Goal: Communication & Community: Ask a question

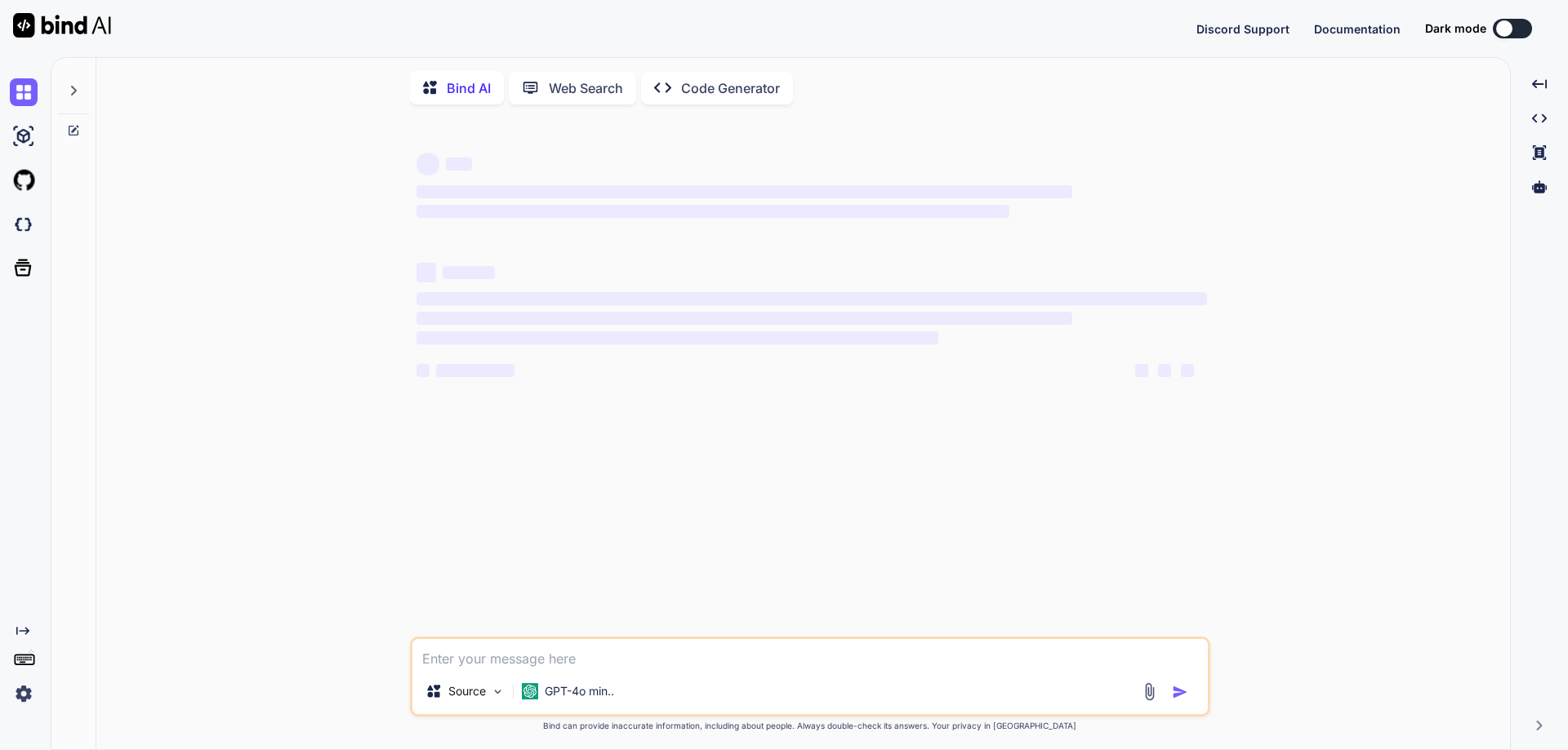
type textarea "x"
click at [1534, 88] on icon "Created with Pixso." at bounding box center [1539, 84] width 14 height 14
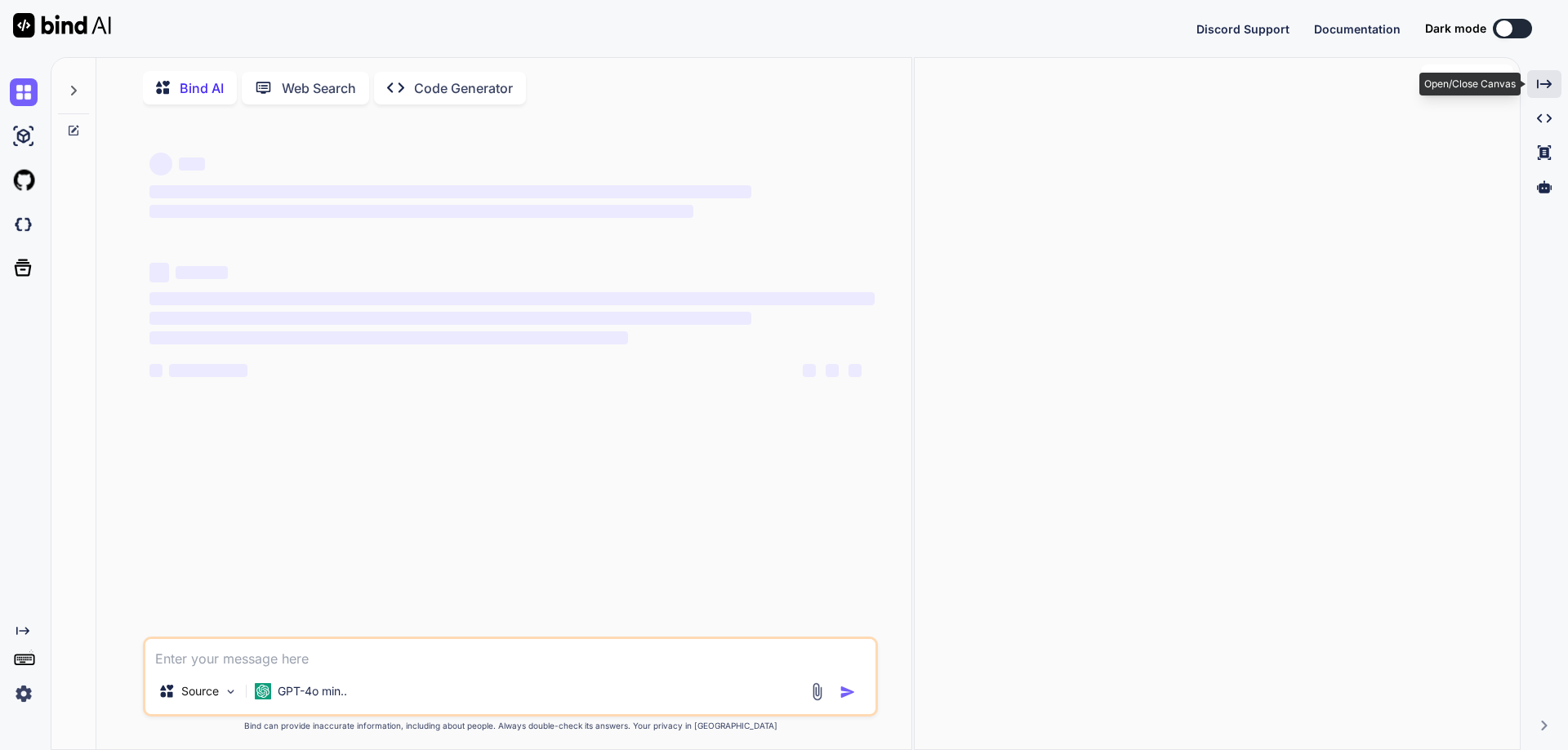
click at [1546, 82] on icon "Created with Pixso." at bounding box center [1545, 84] width 14 height 14
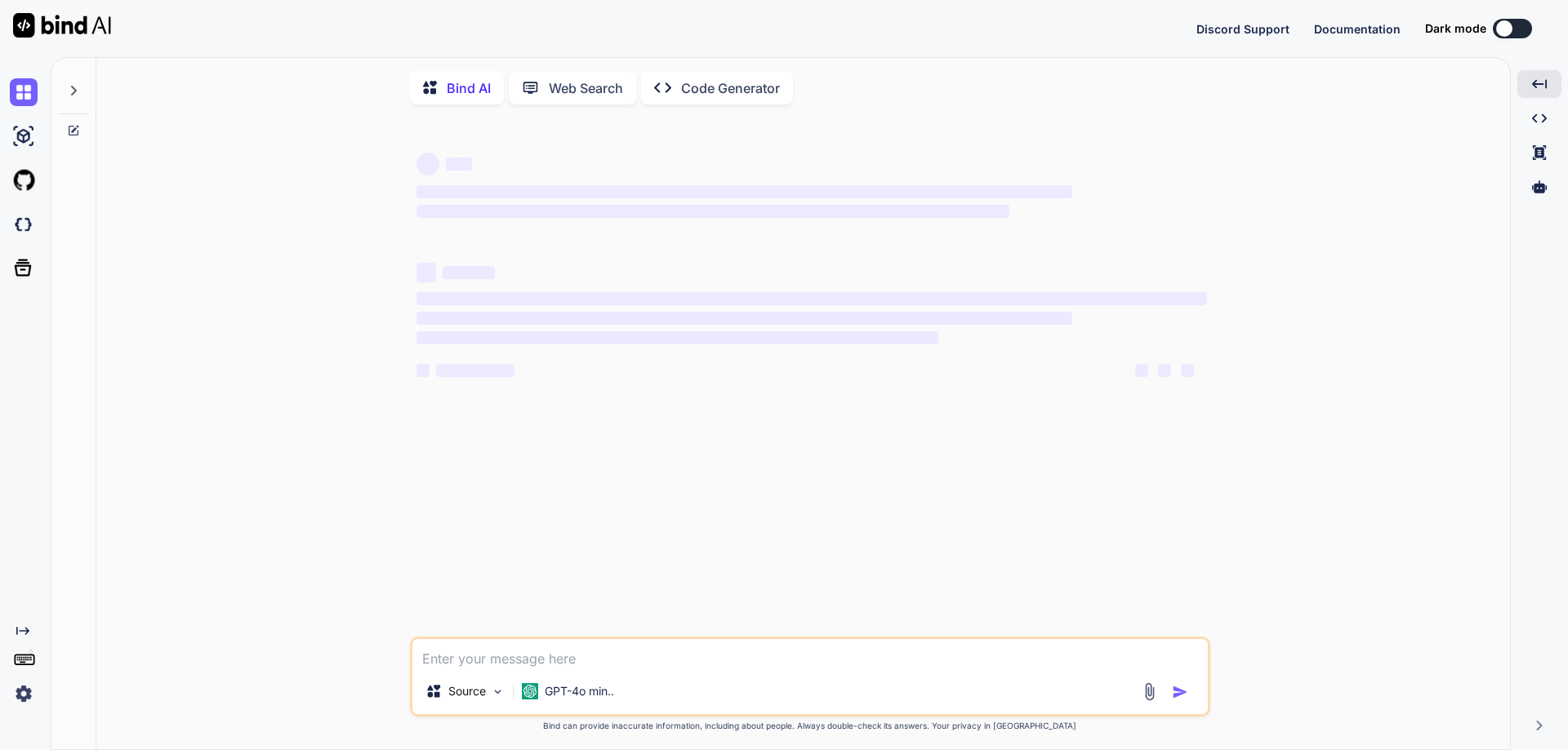
click at [576, 646] on textarea at bounding box center [809, 653] width 795 height 29
click at [25, 29] on img at bounding box center [63, 25] width 98 height 24
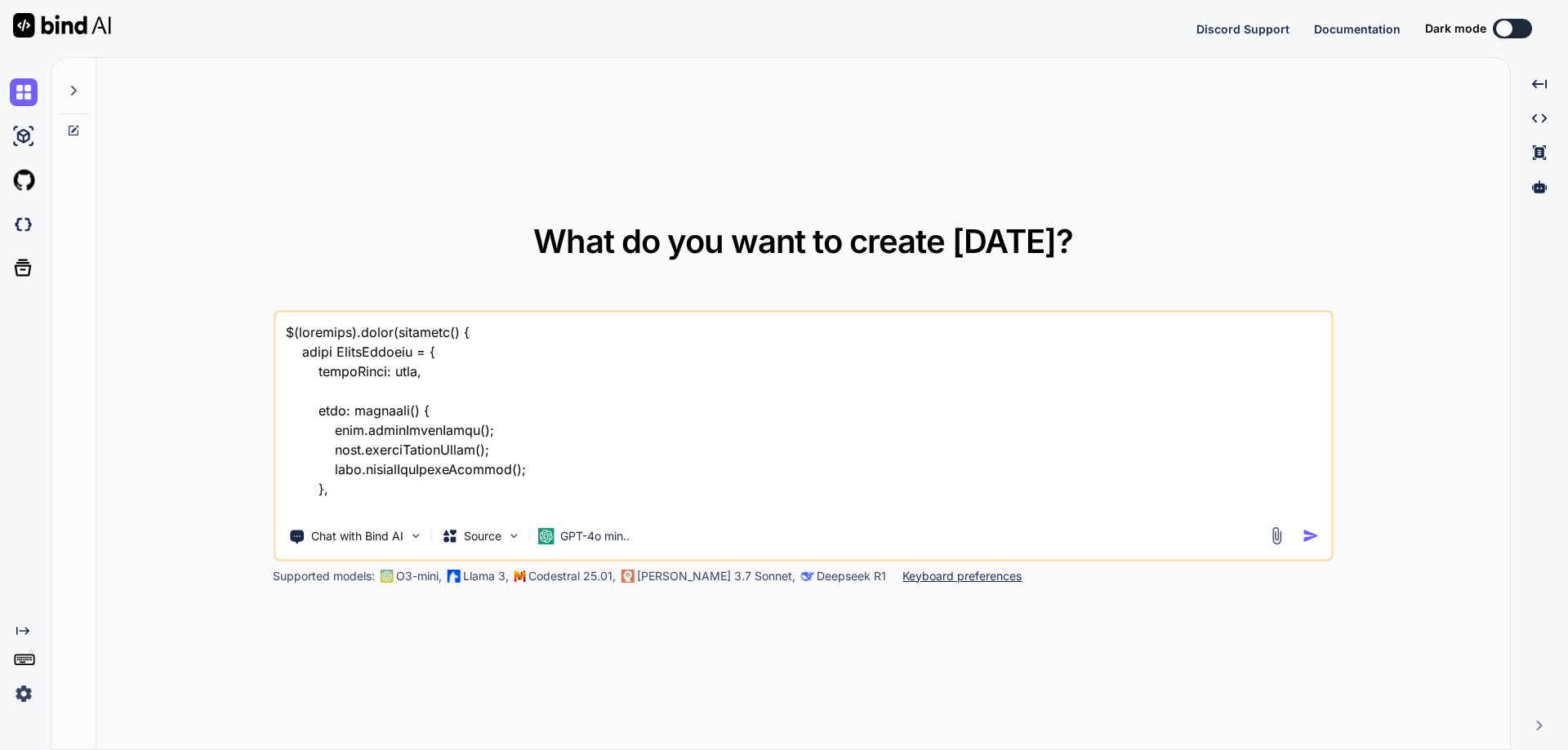
click at [30, 19] on img at bounding box center [63, 25] width 98 height 24
click at [695, 490] on textarea at bounding box center [803, 414] width 1056 height 202
click at [1303, 540] on img "button" at bounding box center [1310, 535] width 17 height 17
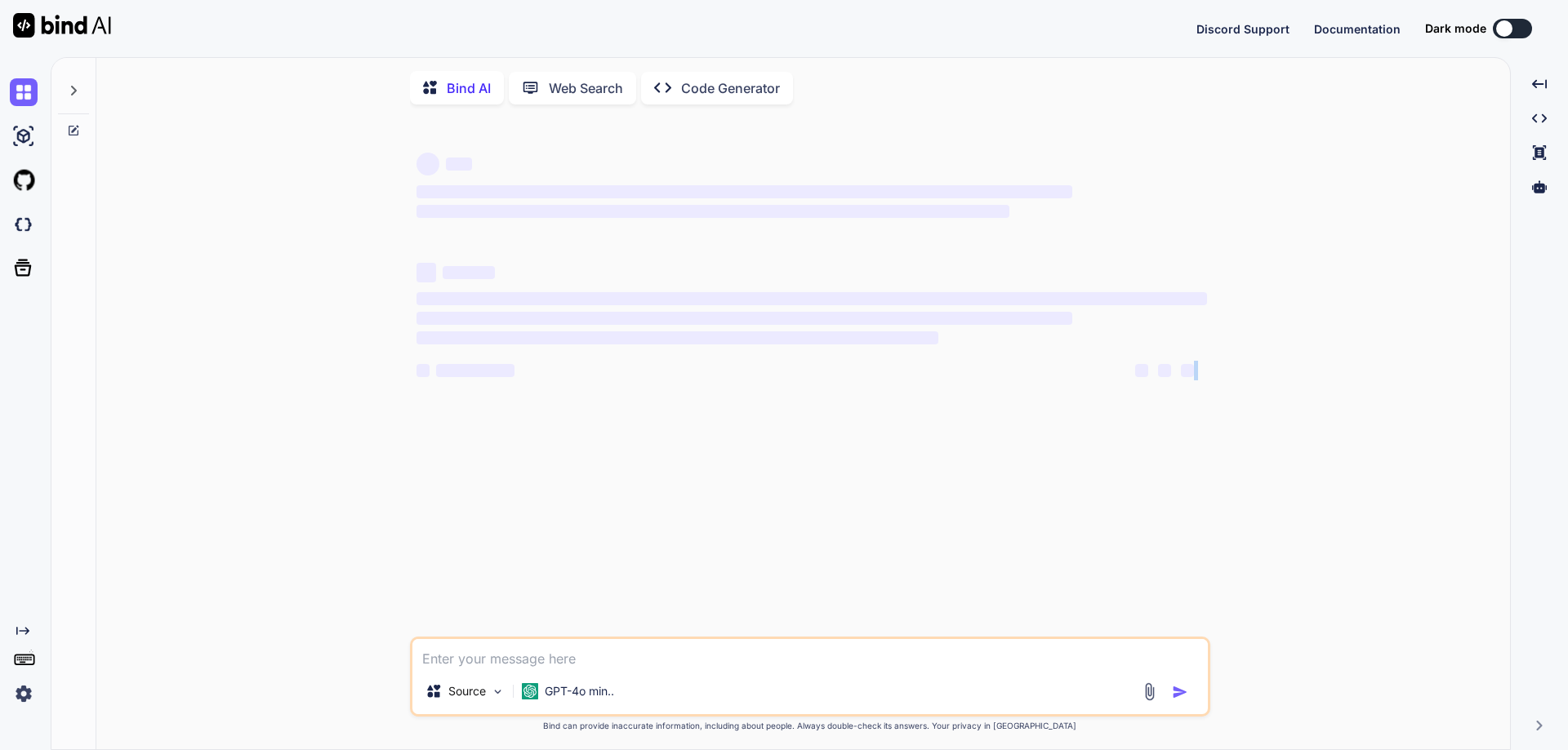
click at [1303, 540] on div "‌ ‌ ‌ ‌ ‌ ‌ ‌ ‌ ‌ ‌ ‌ ‌ ‌ ‌ Source GPT-4o min.. Created with Bind Always check …" at bounding box center [809, 434] width 1401 height 635
click at [23, 700] on img at bounding box center [23, 694] width 28 height 28
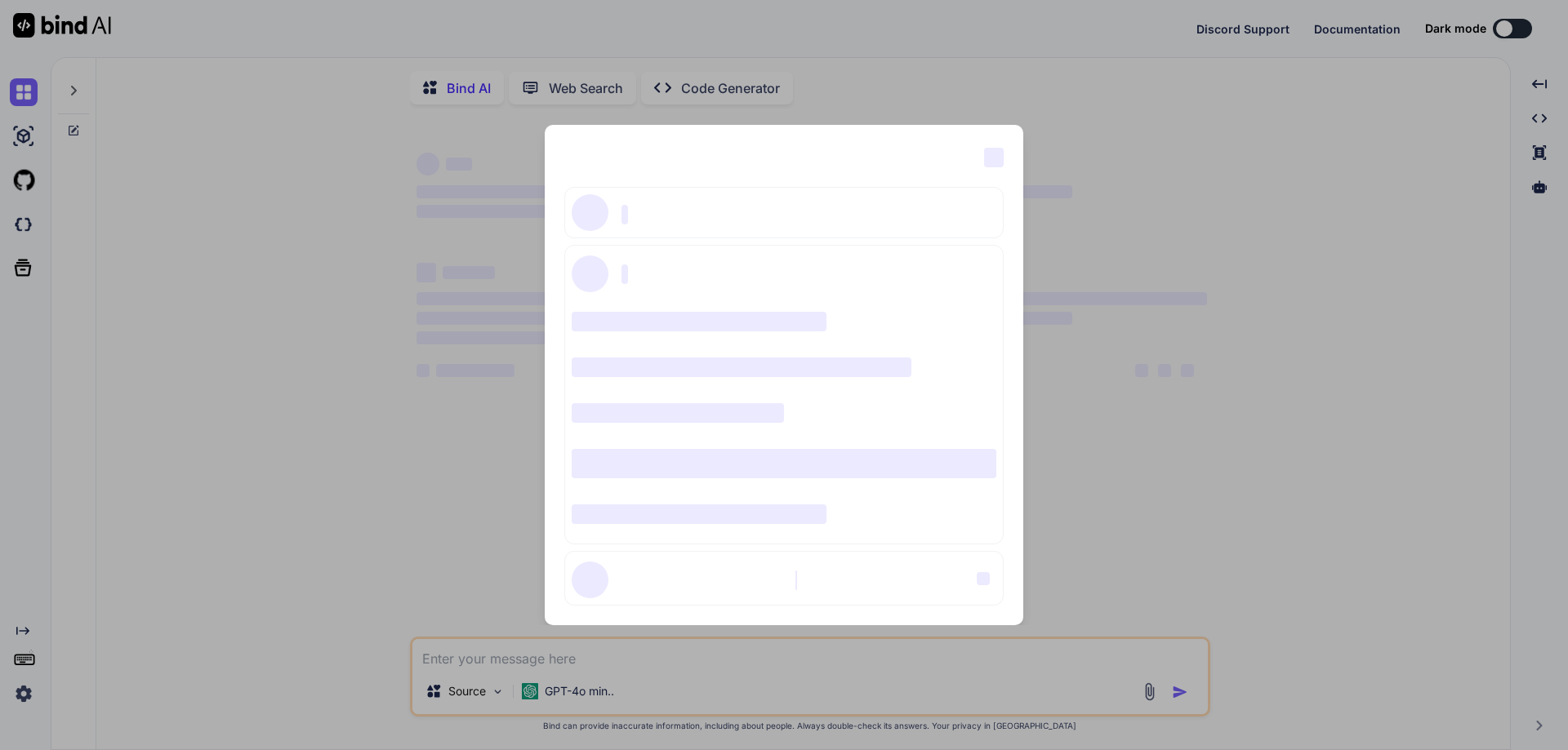
click at [1109, 181] on div "‌ ‌ ‌ ‌ ‌ ‌ ‌ ‌ ‌ ‌ ‌ ‌ ‌ ‌ ‌" at bounding box center [784, 375] width 1568 height 750
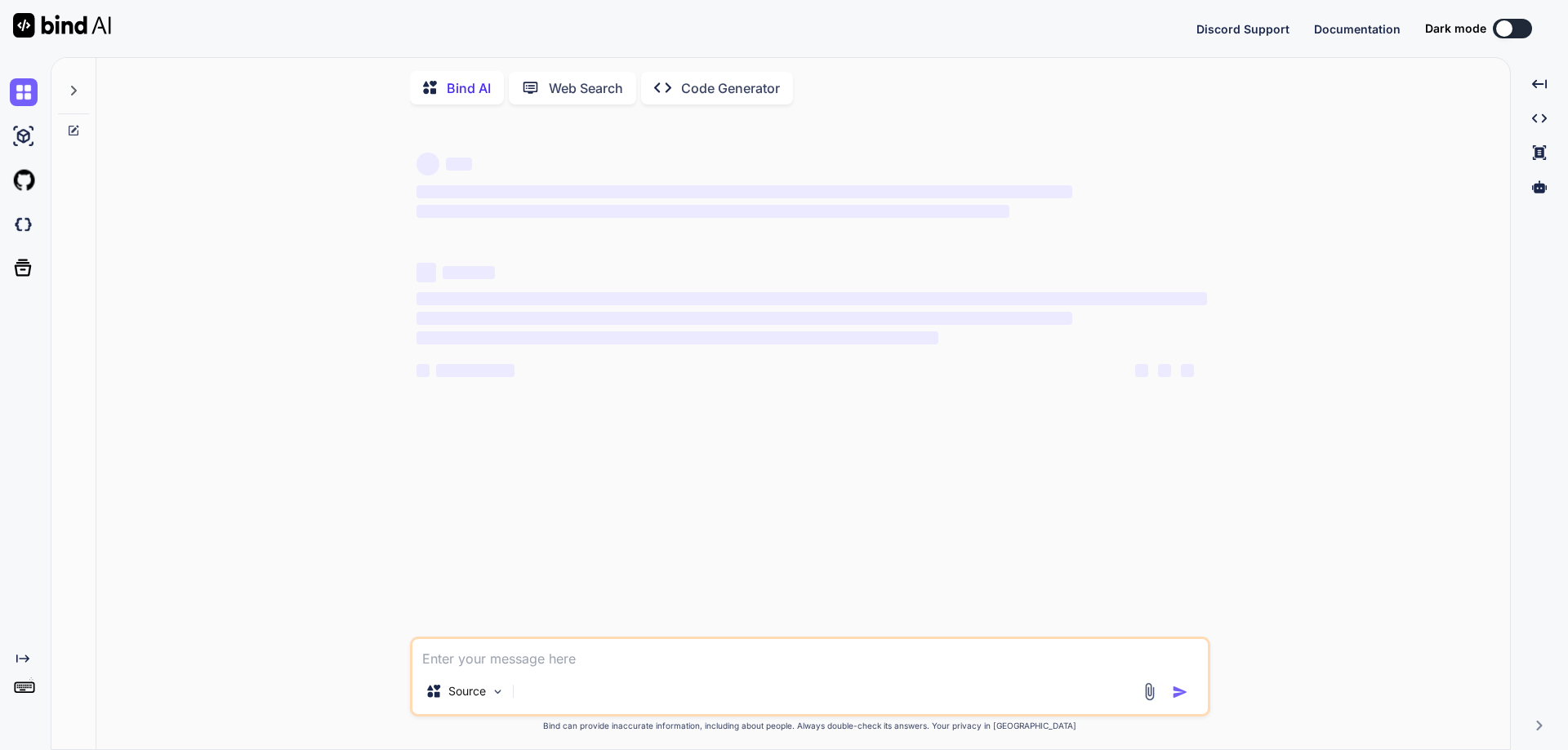
type textarea "x"
